Goal: Information Seeking & Learning: Learn about a topic

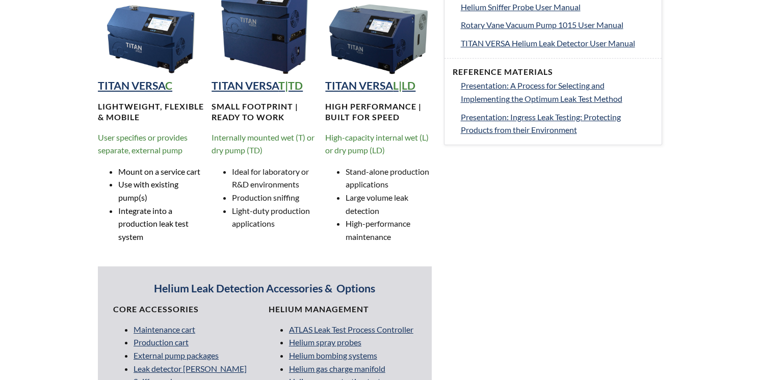
scroll to position [689, 0]
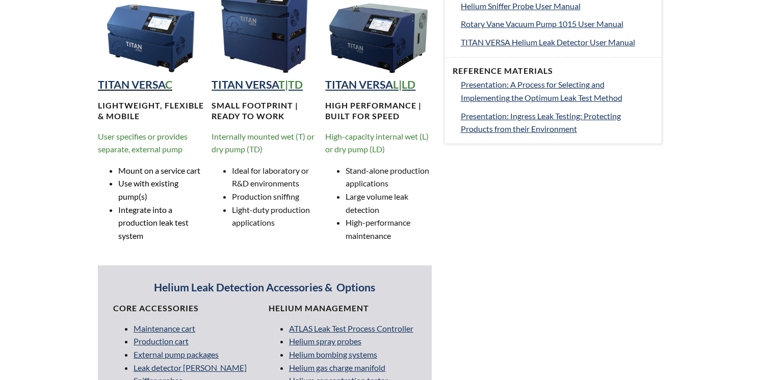
click at [147, 84] on strong "TITAN VERSA" at bounding box center [131, 84] width 67 height 13
click at [274, 89] on strong "TITAN VERSA" at bounding box center [245, 84] width 67 height 13
